Goal: Find specific page/section: Find specific page/section

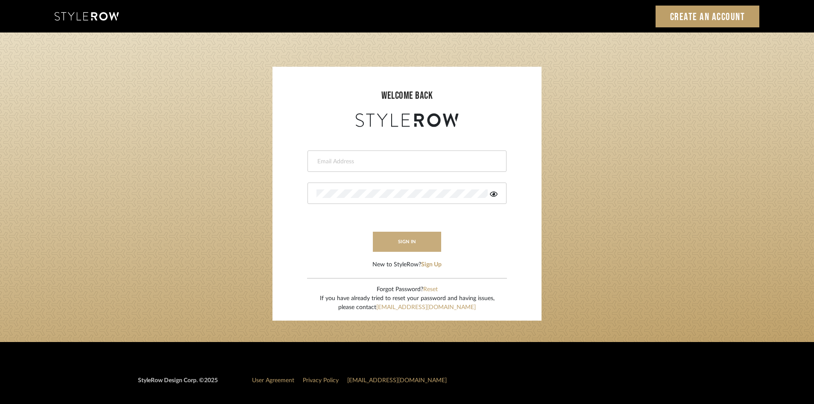
type input "[PERSON_NAME][EMAIL_ADDRESS][DOMAIN_NAME]"
click at [426, 240] on button "sign in" at bounding box center [407, 241] width 68 height 20
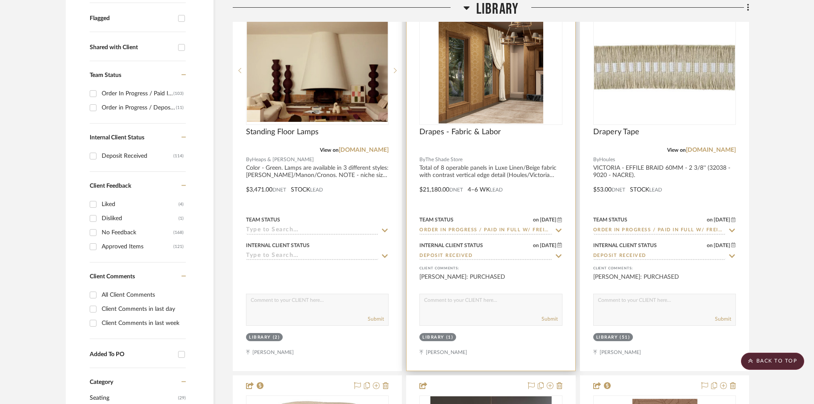
scroll to position [128, 0]
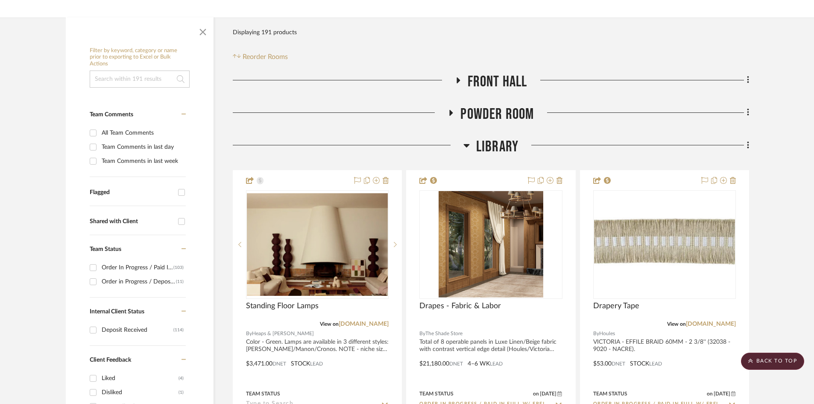
click at [508, 149] on span "Library" at bounding box center [497, 147] width 42 height 18
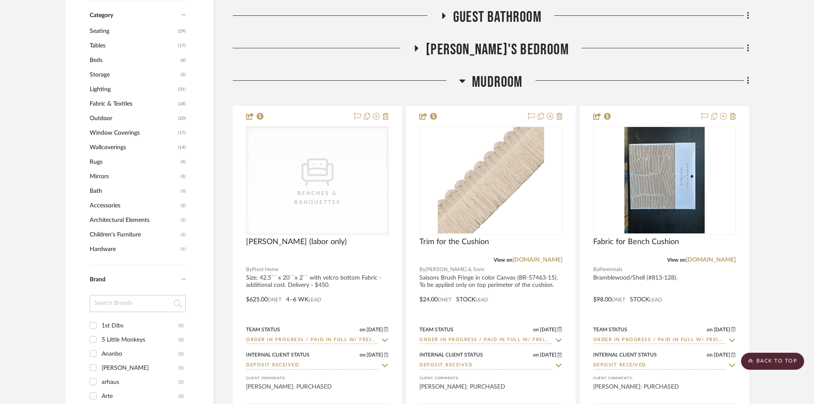
scroll to position [683, 0]
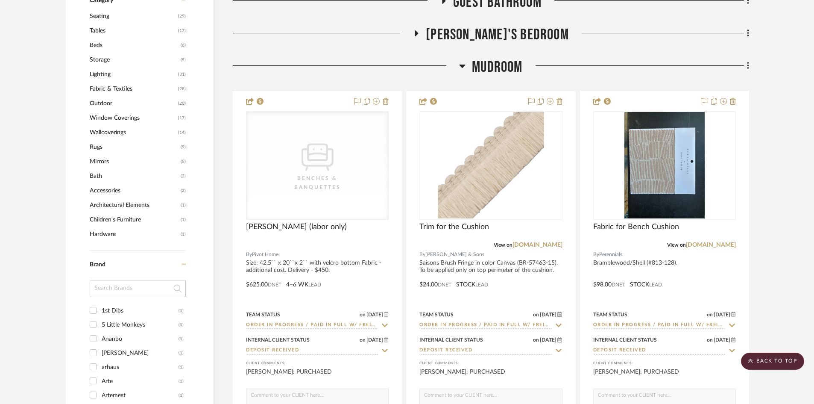
click at [496, 69] on span "Mudroom" at bounding box center [497, 67] width 50 height 18
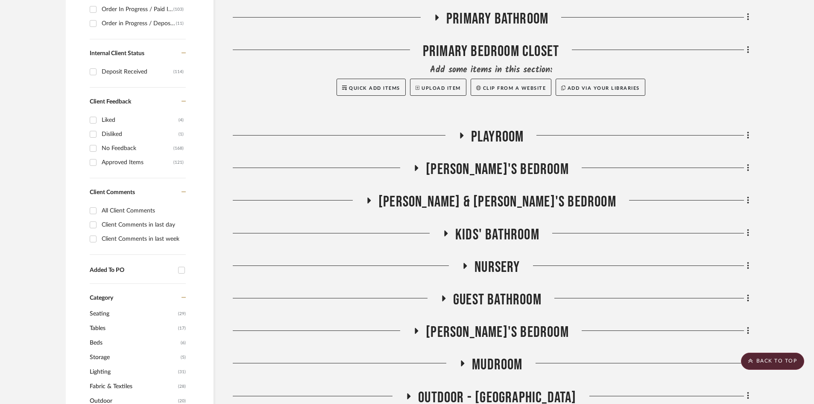
scroll to position [384, 0]
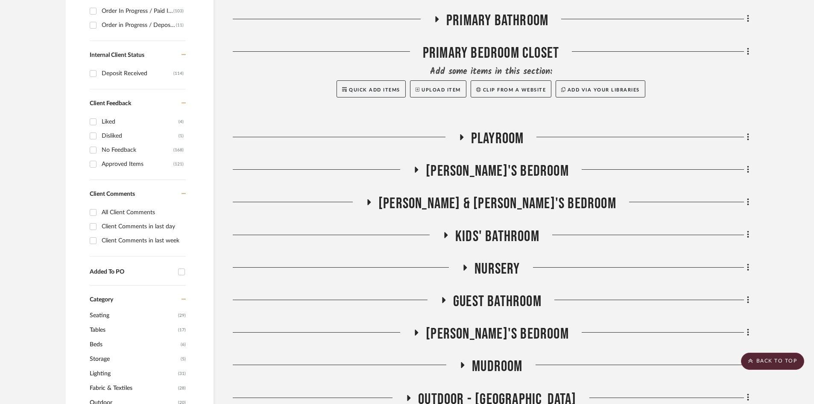
click at [531, 171] on span "Rae's Bedroom" at bounding box center [497, 171] width 143 height 18
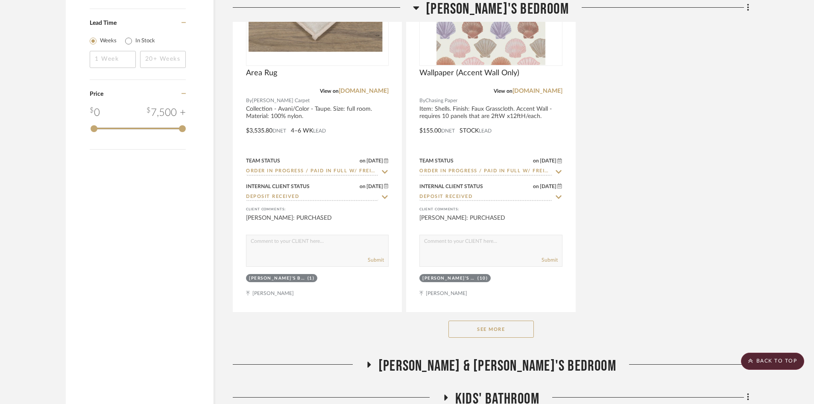
scroll to position [1452, 0]
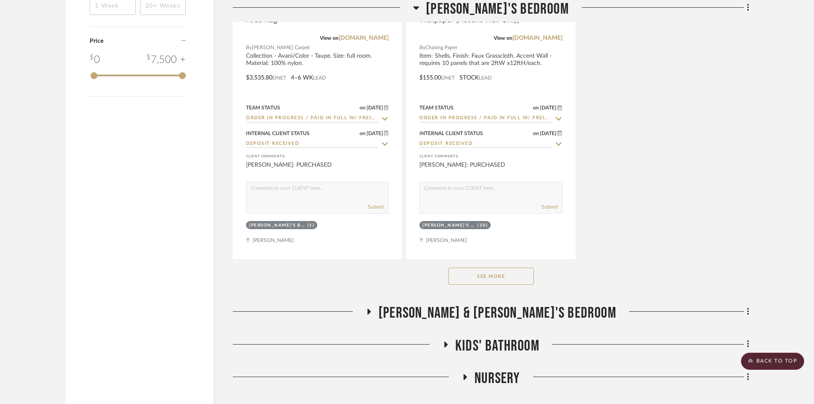
click at [520, 280] on button "See More" at bounding box center [490, 275] width 85 height 17
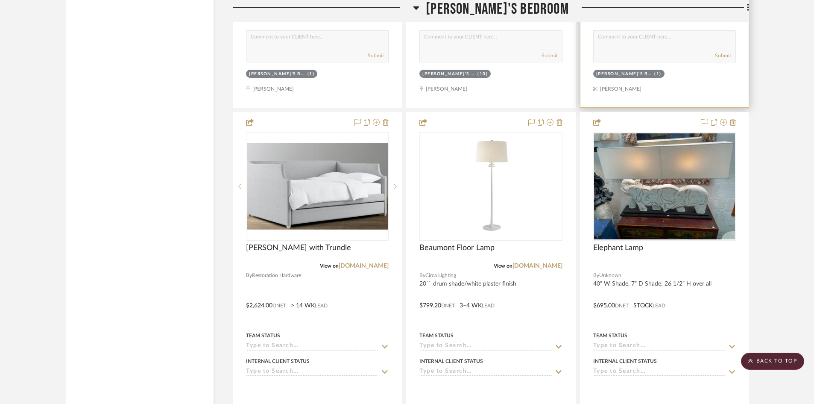
scroll to position [1751, 0]
